Goal: Task Accomplishment & Management: Manage account settings

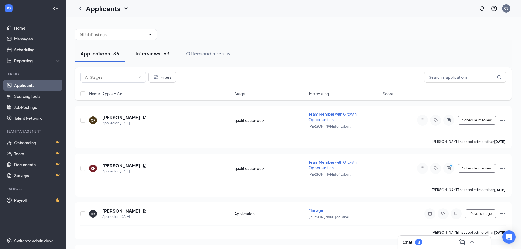
click at [145, 52] on div "Interviews · 63" at bounding box center [153, 53] width 34 height 7
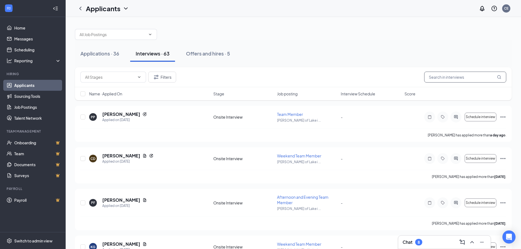
click at [445, 80] on input "text" at bounding box center [465, 77] width 82 height 11
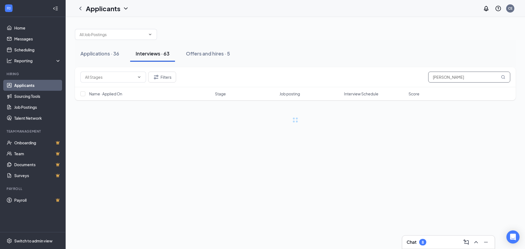
type input "[PERSON_NAME]"
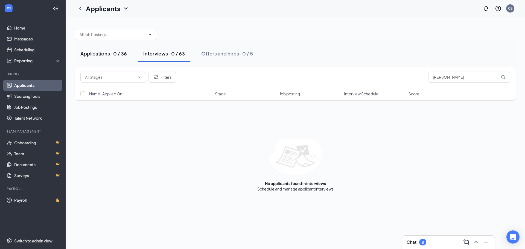
click at [102, 56] on div "Applications · 0 / 36" at bounding box center [103, 53] width 47 height 7
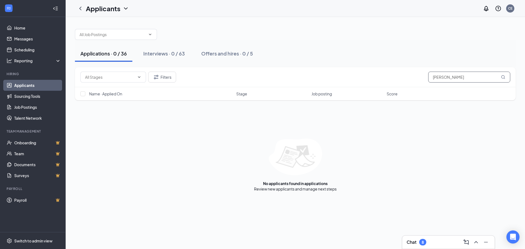
click at [504, 77] on icon "MagnifyingGlass" at bounding box center [503, 77] width 4 height 4
click at [161, 53] on div "Interviews · 0 / 63" at bounding box center [164, 53] width 42 height 7
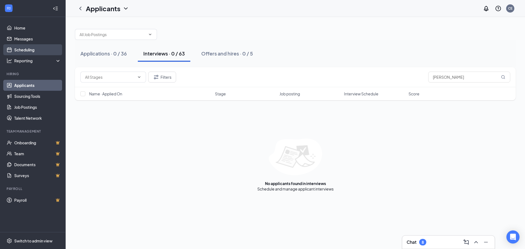
click at [23, 52] on link "Scheduling" at bounding box center [37, 49] width 47 height 11
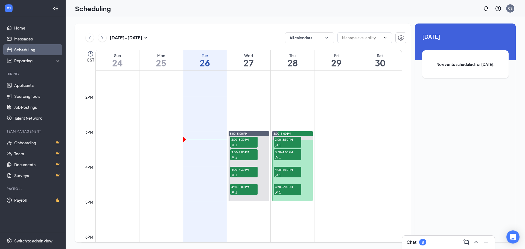
scroll to position [460, 0]
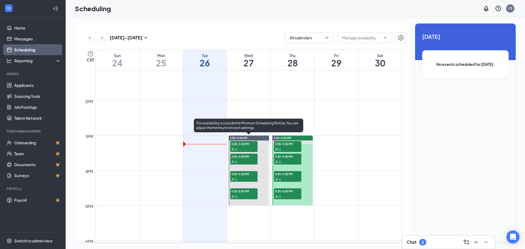
click at [246, 139] on span "3:00-5:00 PM" at bounding box center [239, 138] width 18 height 4
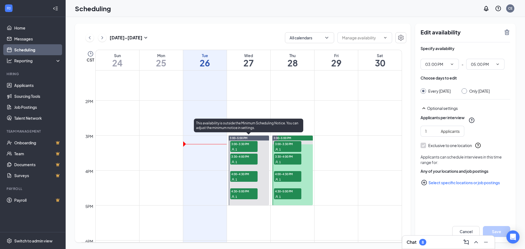
click at [243, 148] on div "1" at bounding box center [243, 149] width 27 height 5
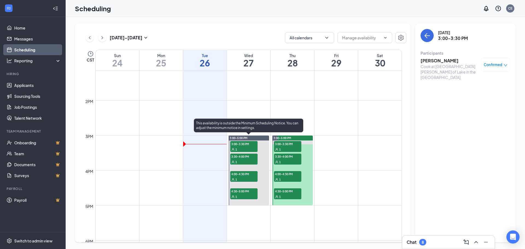
click at [240, 161] on div "1" at bounding box center [243, 161] width 27 height 5
click at [238, 179] on div "1" at bounding box center [243, 179] width 27 height 5
click at [239, 192] on span "4:30-5:00 PM" at bounding box center [243, 191] width 27 height 5
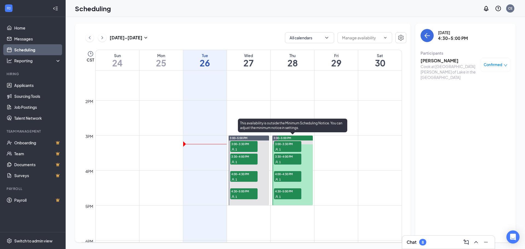
click at [296, 146] on span "3:00-3:30 PM" at bounding box center [287, 143] width 27 height 5
click at [291, 162] on div "1" at bounding box center [287, 161] width 27 height 5
click at [288, 178] on div "1" at bounding box center [287, 179] width 27 height 5
click at [288, 194] on div "1" at bounding box center [287, 196] width 27 height 5
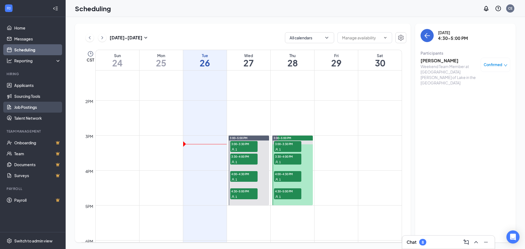
click at [35, 112] on link "Job Postings" at bounding box center [37, 107] width 47 height 11
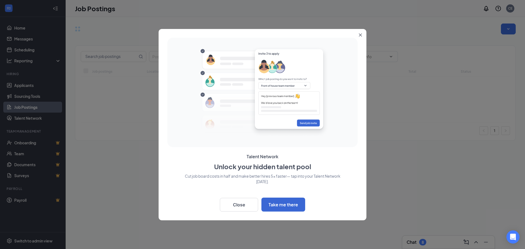
click at [26, 86] on div at bounding box center [262, 124] width 525 height 249
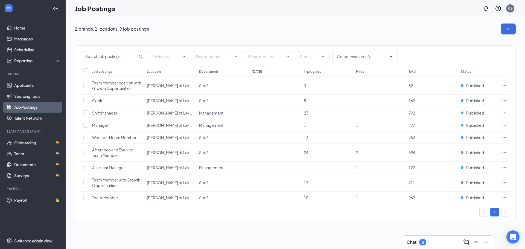
click at [19, 108] on link "Job Postings" at bounding box center [37, 107] width 47 height 11
click at [15, 94] on link "Sourcing Tools" at bounding box center [37, 96] width 47 height 11
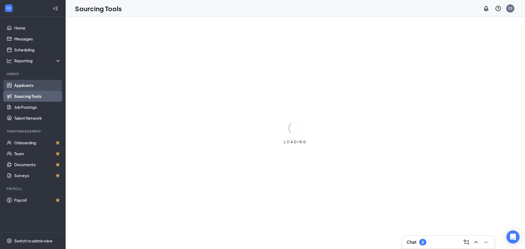
click at [17, 84] on link "Applicants" at bounding box center [37, 85] width 47 height 11
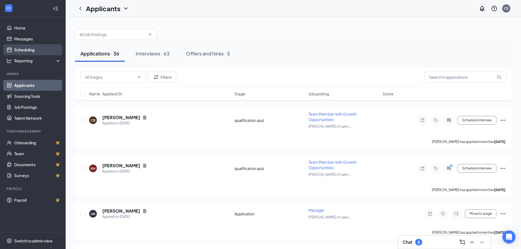
click at [31, 47] on link "Scheduling" at bounding box center [37, 49] width 47 height 11
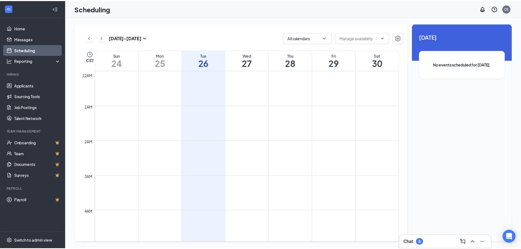
scroll to position [269, 0]
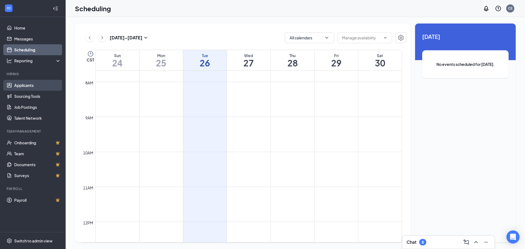
click at [24, 84] on link "Applicants" at bounding box center [37, 85] width 47 height 11
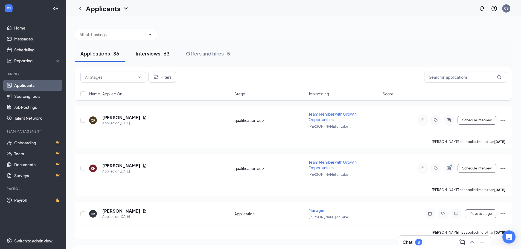
click at [157, 53] on div "Interviews · 63" at bounding box center [153, 53] width 34 height 7
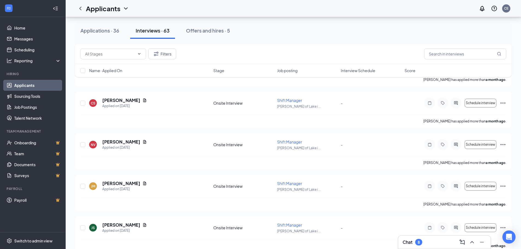
scroll to position [2312, 0]
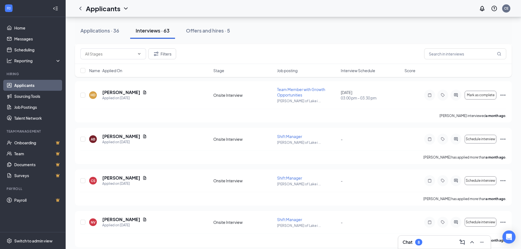
click at [165, 60] on div "Filters" at bounding box center [293, 54] width 437 height 20
click at [166, 56] on button "Filters" at bounding box center [162, 53] width 28 height 11
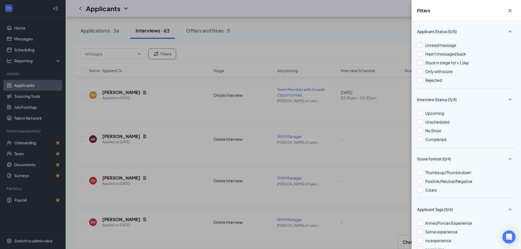
scroll to position [0, 0]
click at [424, 114] on div "Upcoming" at bounding box center [466, 114] width 98 height 6
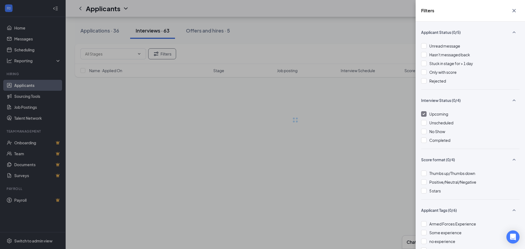
click at [421, 114] on div "Applicant Status (0/5) Unread message Hasn't messaged back Stuck in stage for >…" at bounding box center [470, 136] width 109 height 228
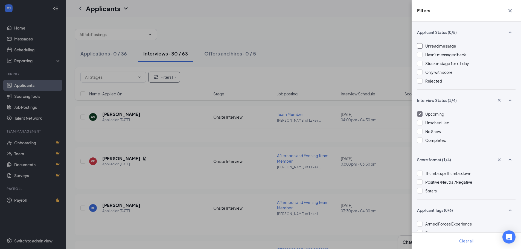
click at [422, 48] on div at bounding box center [419, 45] width 5 height 5
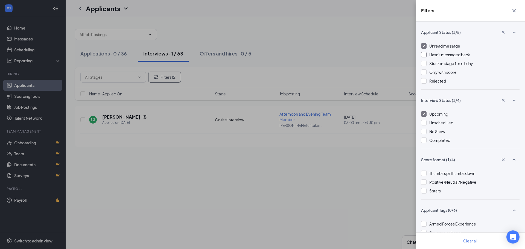
click at [424, 54] on div at bounding box center [423, 54] width 5 height 5
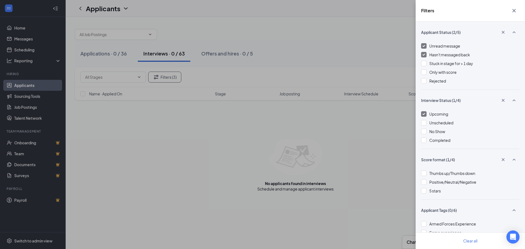
click at [512, 13] on icon "Cross" at bounding box center [514, 10] width 7 height 7
